Goal: Check status: Check status

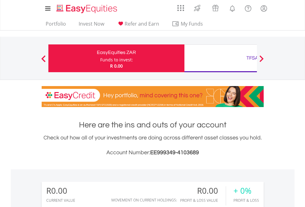
scroll to position [59, 97]
click at [100, 58] on div "Funds to invest:" at bounding box center [116, 60] width 33 height 6
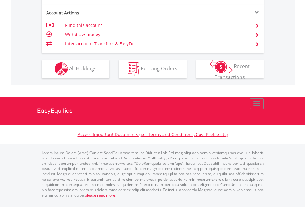
scroll to position [576, 0]
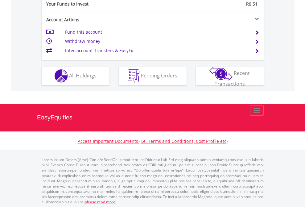
scroll to position [615, 0]
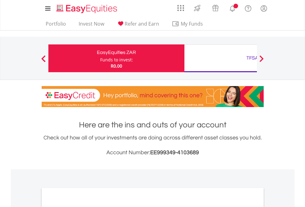
scroll to position [370, 0]
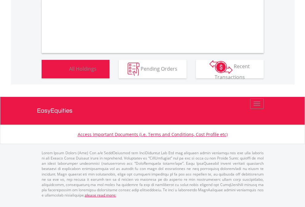
click at [69, 72] on span "All Holdings" at bounding box center [82, 68] width 27 height 7
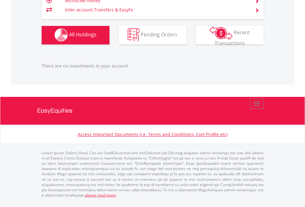
scroll to position [59, 97]
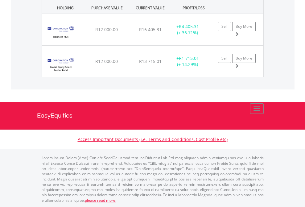
scroll to position [59, 97]
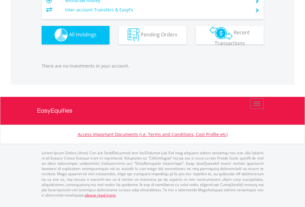
scroll to position [59, 97]
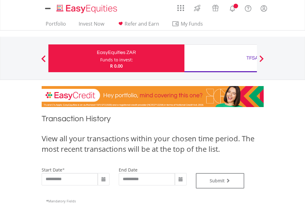
type input "**********"
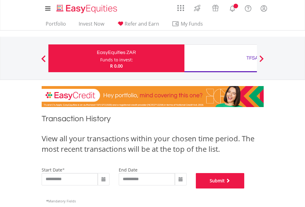
click at [244, 188] on button "Submit" at bounding box center [220, 180] width 49 height 15
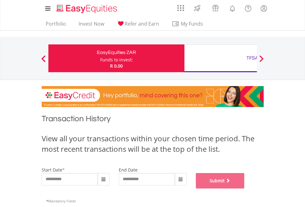
scroll to position [250, 0]
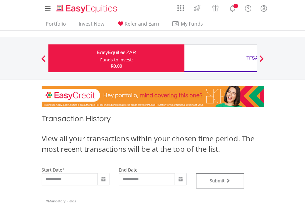
click at [220, 58] on div "TFSA" at bounding box center [252, 58] width 128 height 9
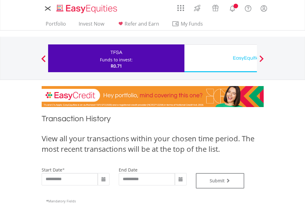
type input "**********"
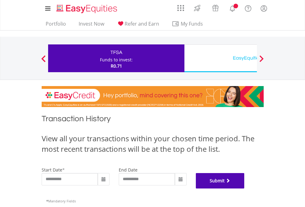
click at [244, 188] on button "Submit" at bounding box center [220, 180] width 49 height 15
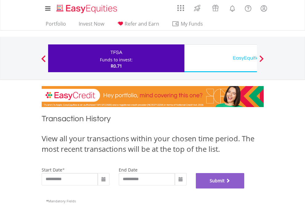
scroll to position [250, 0]
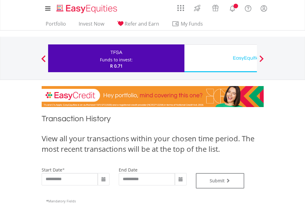
click at [220, 58] on div "EasyEquities USD" at bounding box center [252, 58] width 128 height 9
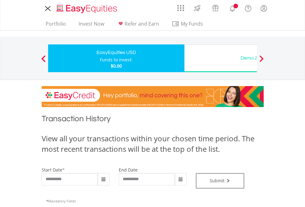
type input "**********"
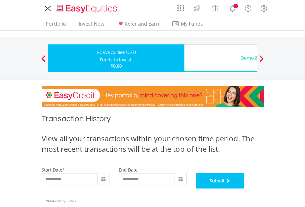
click at [244, 188] on button "Submit" at bounding box center [220, 180] width 49 height 15
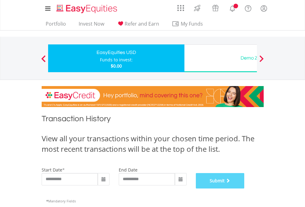
scroll to position [250, 0]
